Goal: Navigation & Orientation: Find specific page/section

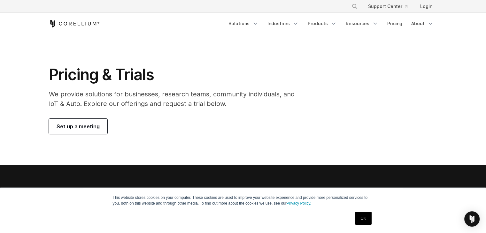
click at [366, 217] on link "OK" at bounding box center [363, 218] width 16 height 13
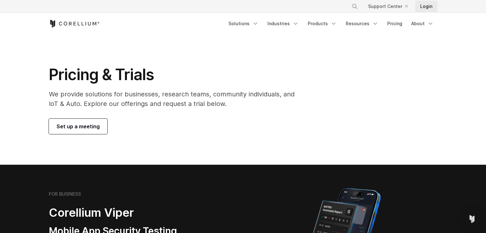
click at [425, 8] on link "Login" at bounding box center [426, 6] width 22 height 11
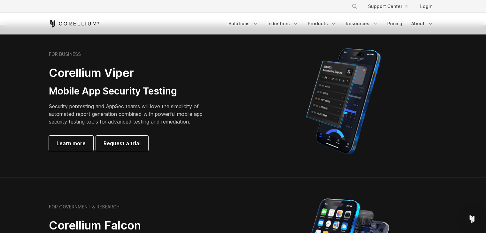
scroll to position [126, 0]
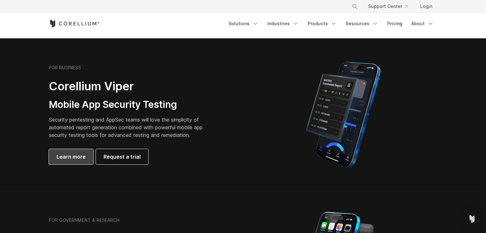
click at [70, 159] on span "Learn more" at bounding box center [71, 157] width 29 height 8
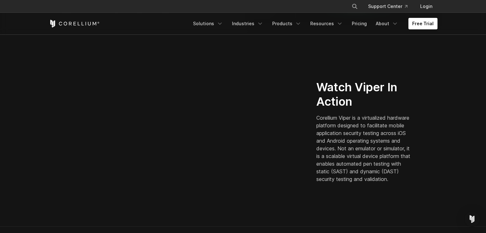
scroll to position [152, 0]
